Goal: Information Seeking & Learning: Check status

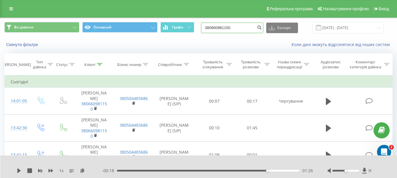
drag, startPoint x: 239, startPoint y: 29, endPoint x: 208, endPoint y: 26, distance: 30.9
click at [208, 26] on input "380660981150" at bounding box center [232, 28] width 62 height 11
paste input "72198186"
type input "380672198186"
click at [262, 27] on icon "submit" at bounding box center [259, 27] width 5 height 4
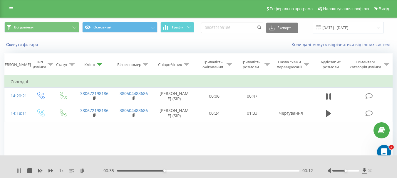
click at [20, 171] on icon at bounding box center [20, 171] width 1 height 5
